Goal: Task Accomplishment & Management: Use online tool/utility

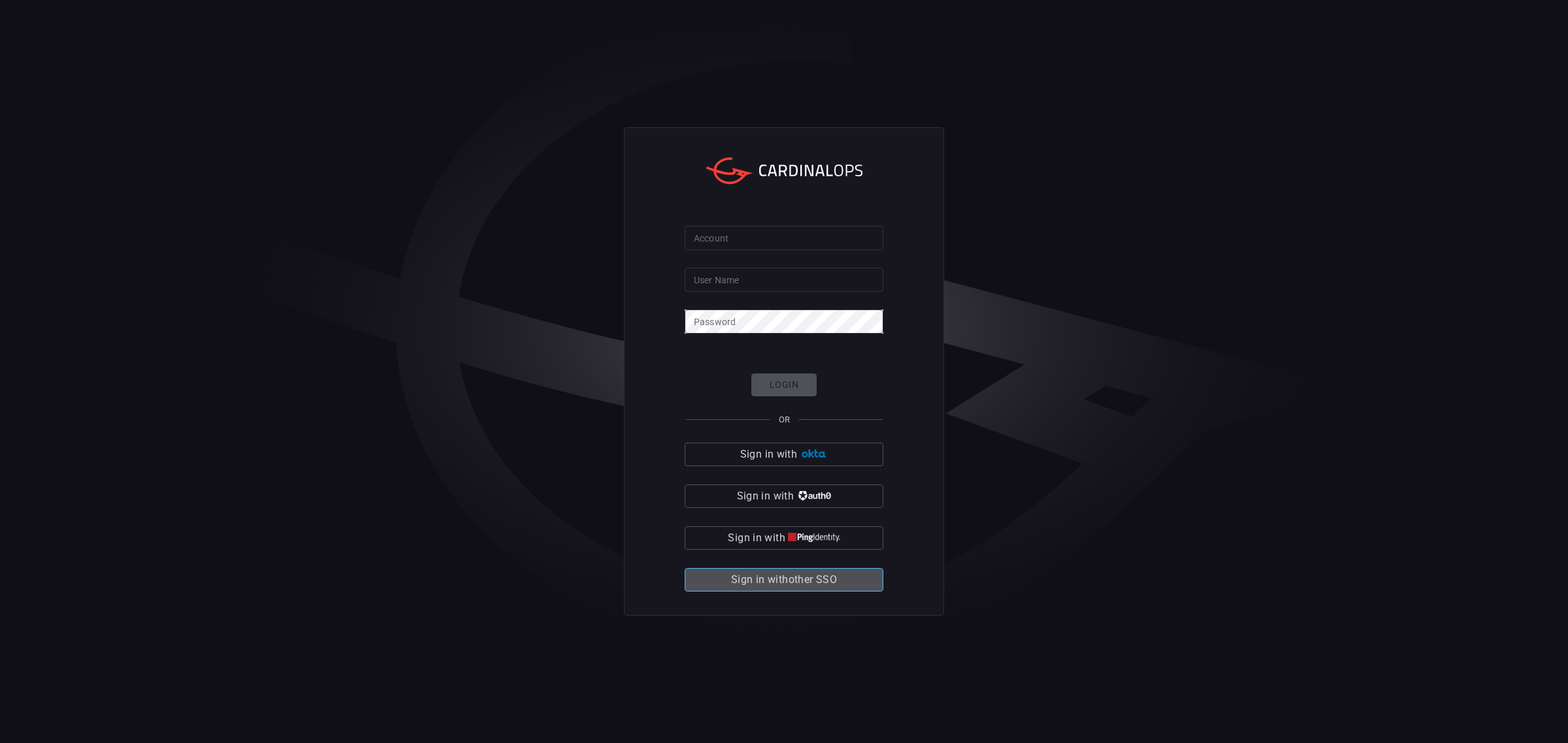
click at [824, 590] on button "Sign in with other SSO" at bounding box center [784, 580] width 198 height 23
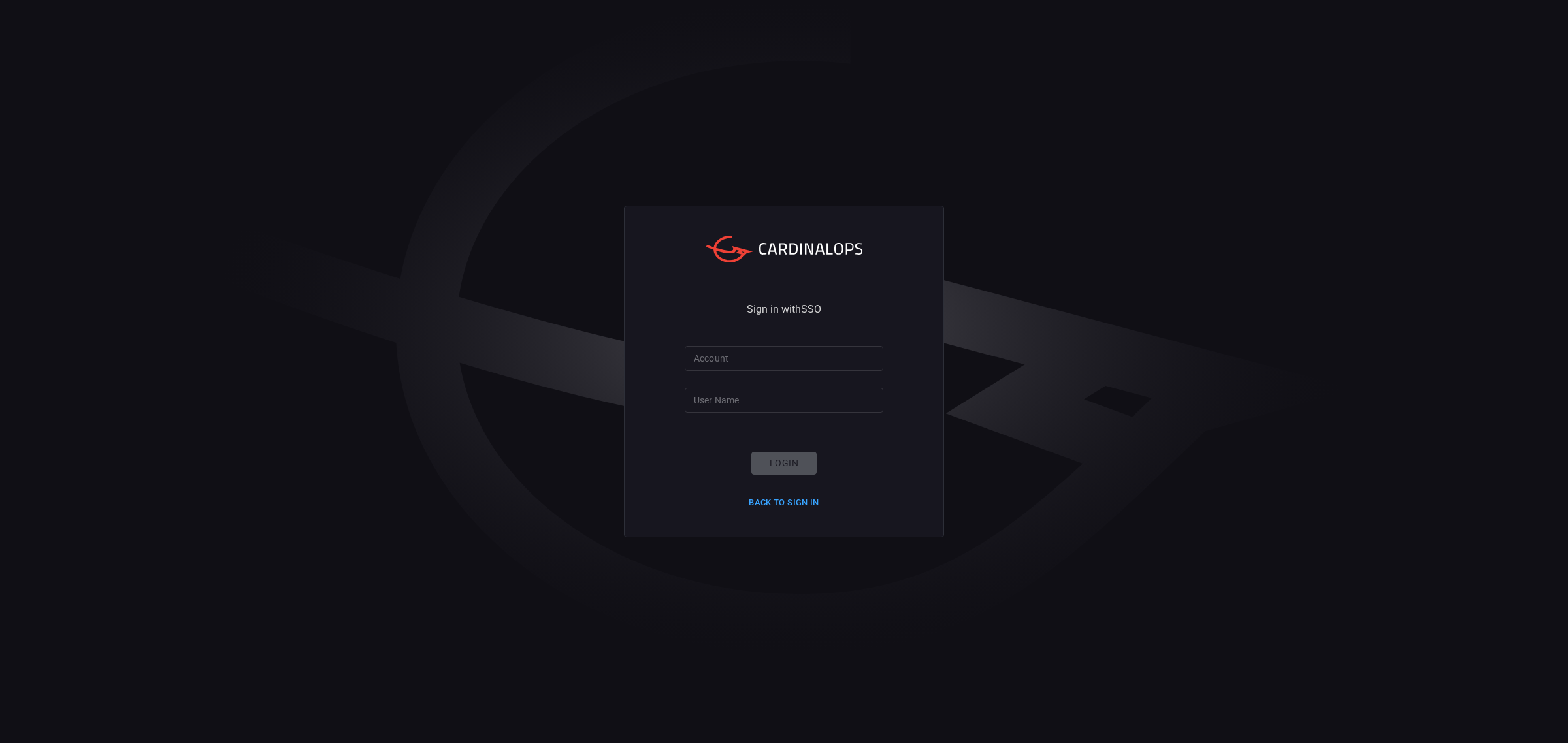
click at [741, 350] on input "Account" at bounding box center [784, 357] width 198 height 24
click at [807, 356] on input "santander-glabla" at bounding box center [784, 357] width 198 height 24
type input "santander-glablal"
type input "[PERSON_NAME][EMAIL_ADDRESS][DOMAIN_NAME]"
drag, startPoint x: 741, startPoint y: 465, endPoint x: 754, endPoint y: 465, distance: 13.0
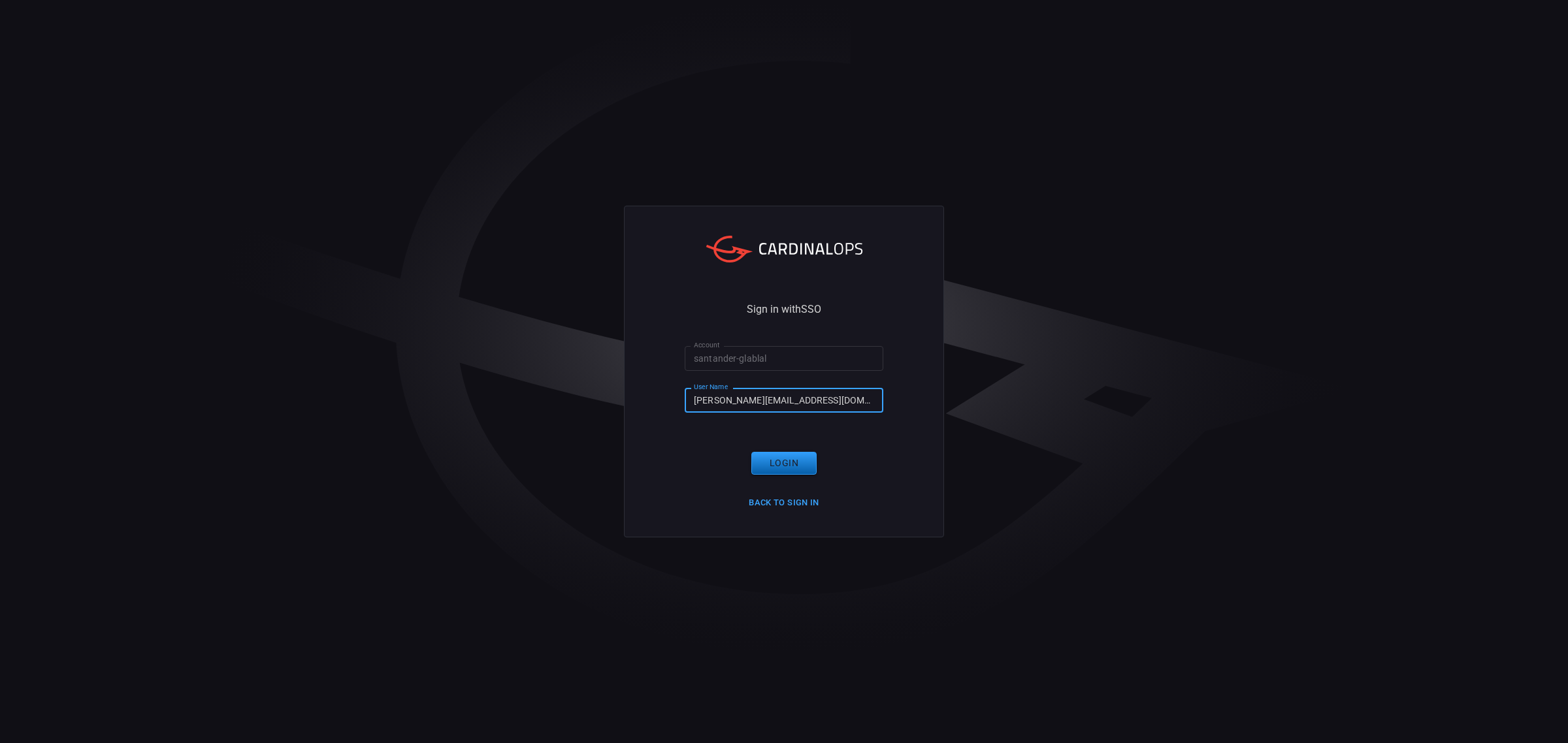
click at [747, 465] on div "Login Back to Sign in" at bounding box center [784, 482] width 86 height 61
click at [771, 467] on button "Login" at bounding box center [784, 463] width 66 height 23
click at [801, 368] on input "santander-glablal" at bounding box center [784, 357] width 198 height 24
type input "santander-global"
click at [782, 468] on button "Login" at bounding box center [784, 463] width 66 height 23
